Goal: Task Accomplishment & Management: Use online tool/utility

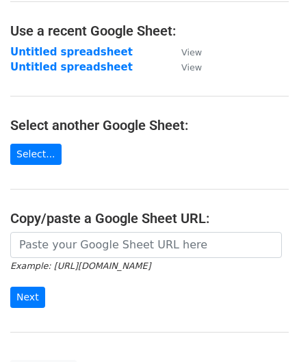
scroll to position [137, 0]
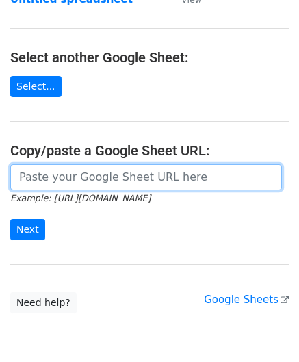
click at [89, 175] on input "url" at bounding box center [146, 177] width 272 height 26
paste input "[URL][DOMAIN_NAME]"
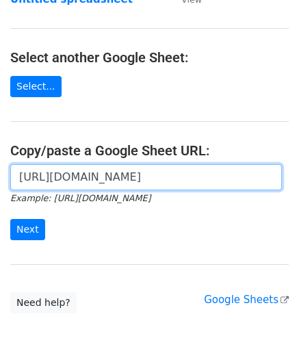
scroll to position [0, 291]
type input "https://docs.google.com/spreadsheets/d/1oIeJeg1RFBTRR23pWcvpJgAujPsblKzZupo2Y5O…"
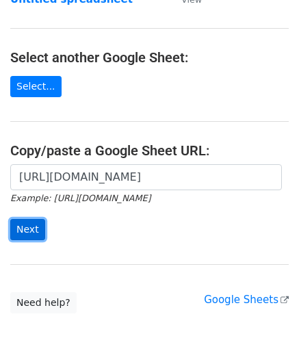
click at [27, 223] on input "Next" at bounding box center [27, 229] width 35 height 21
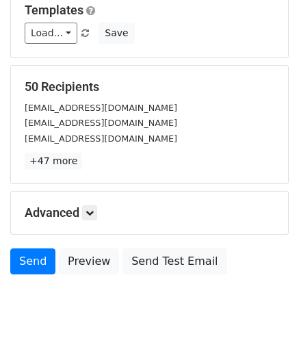
scroll to position [167, 0]
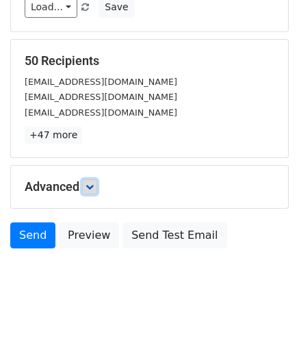
click at [90, 190] on link at bounding box center [89, 186] width 15 height 15
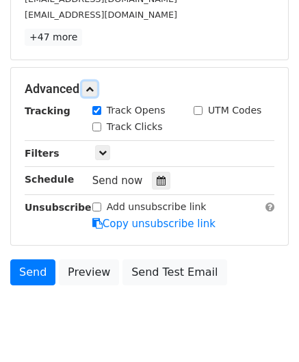
scroll to position [291, 0]
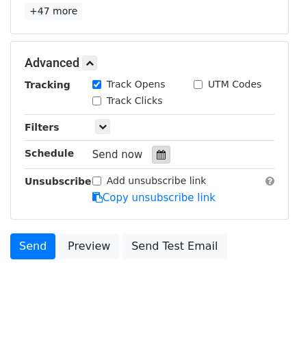
click at [159, 157] on div at bounding box center [161, 155] width 18 height 18
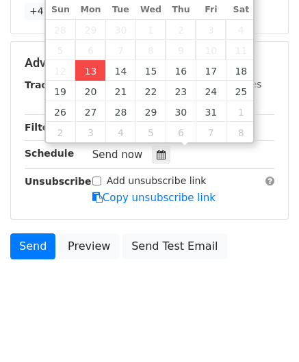
type input "[DATE] 12:00"
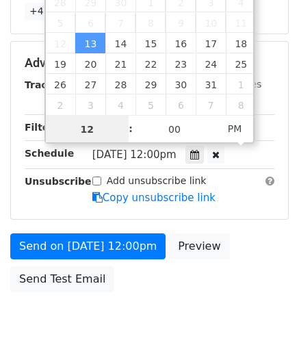
paste input "Hour"
type input "2"
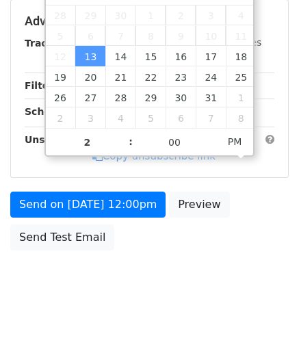
type input "[DATE] 14:00"
click at [275, 264] on body "New Campaign Daily emails left: 50 Google Sheet: Untitled spreadsheet Variables…" at bounding box center [149, 22] width 299 height 580
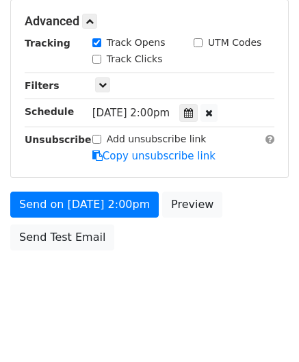
scroll to position [333, 0]
